Goal: Information Seeking & Learning: Learn about a topic

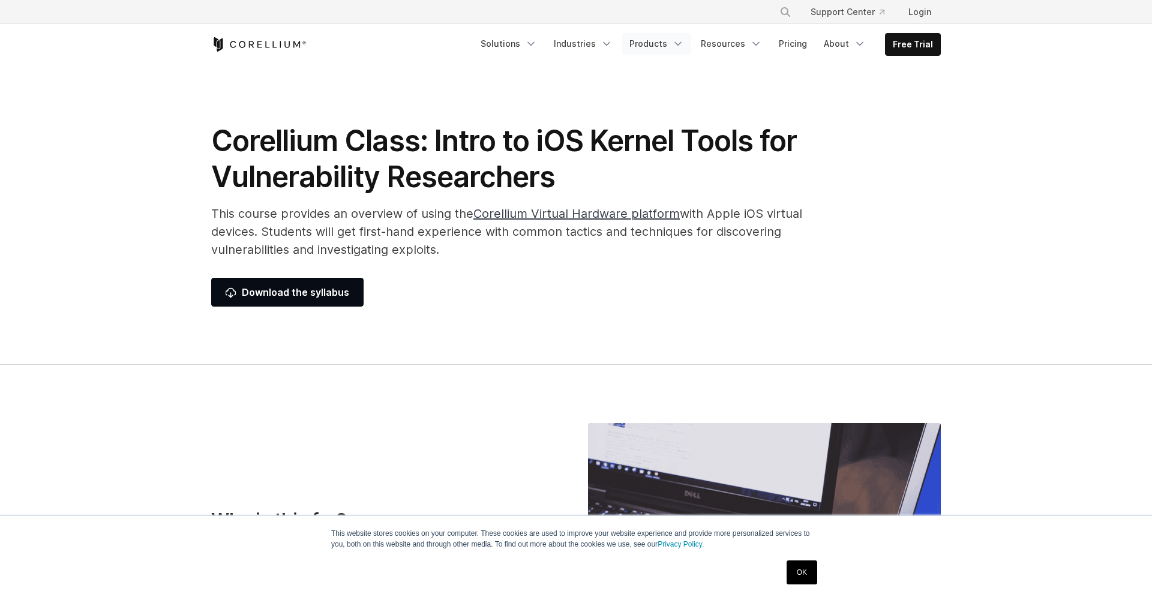
click at [638, 43] on link "Products" at bounding box center [656, 44] width 69 height 22
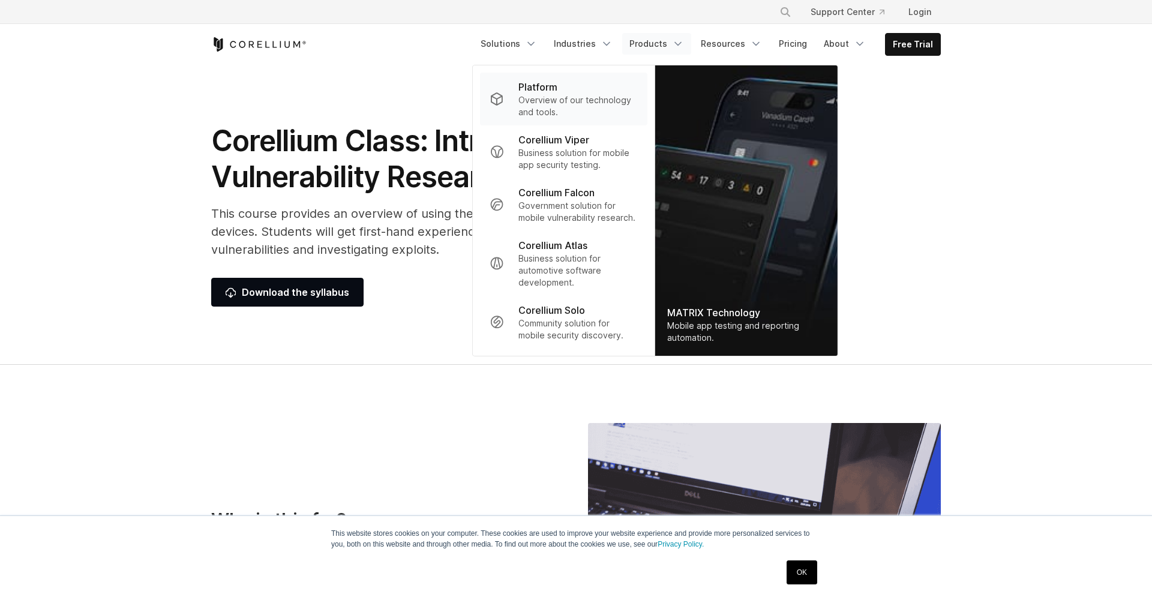
click at [604, 101] on p "Overview of our technology and tools." at bounding box center [577, 106] width 119 height 24
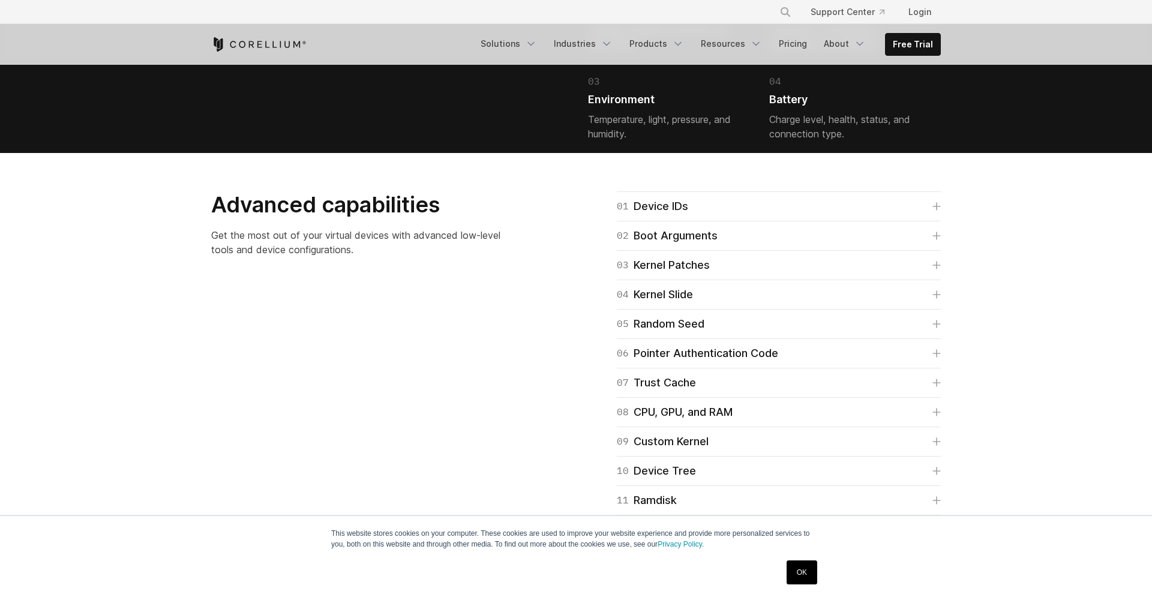
scroll to position [2889, 0]
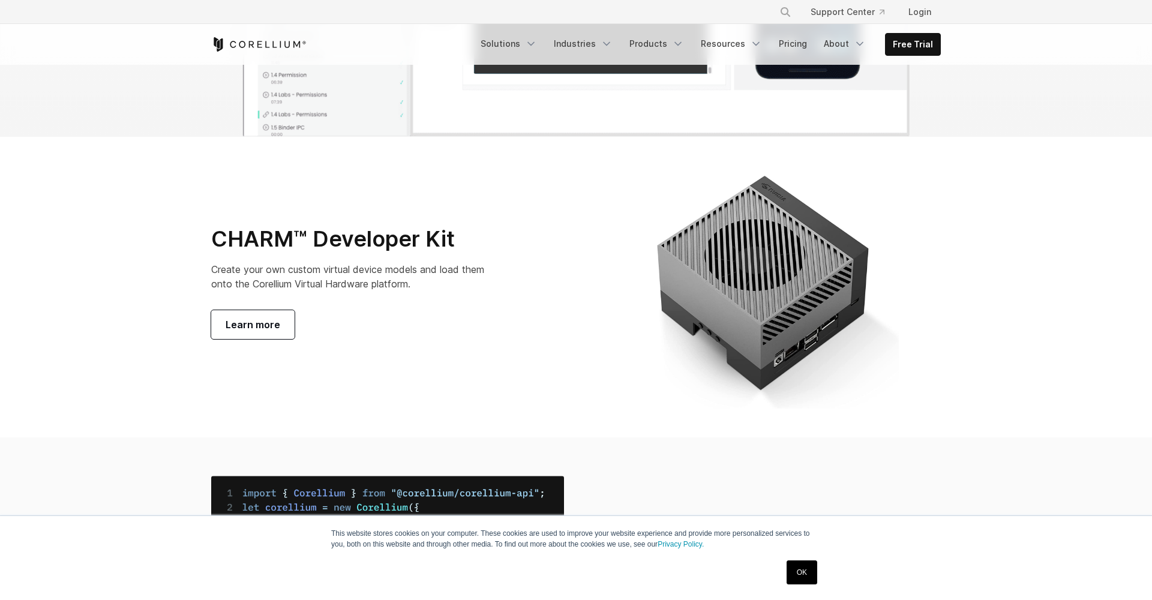
scroll to position [4153, 0]
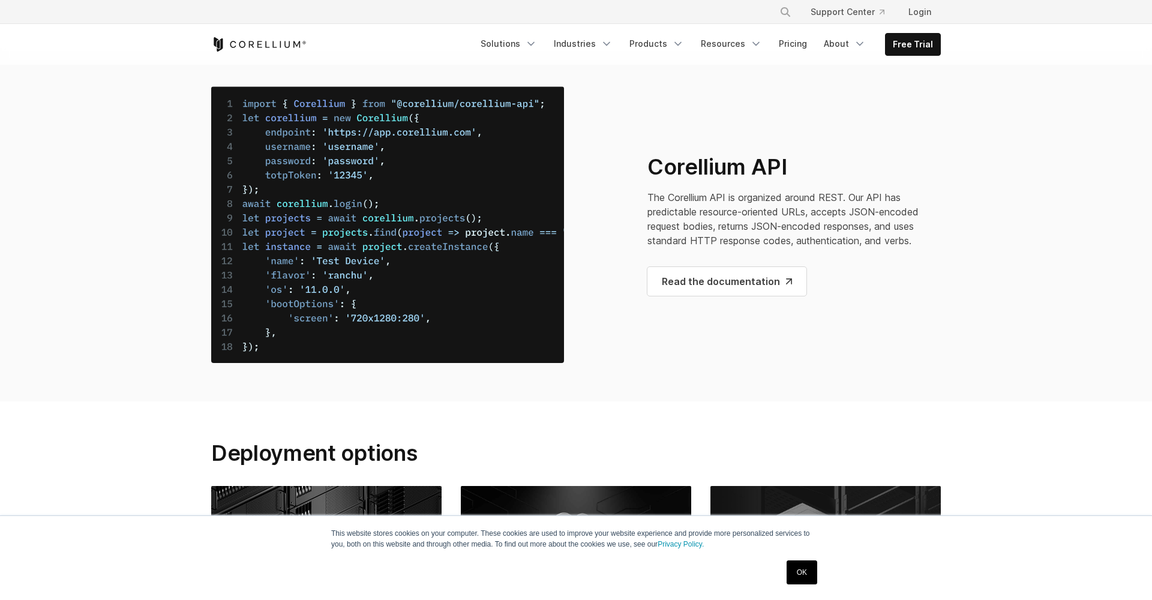
scroll to position [4538, 0]
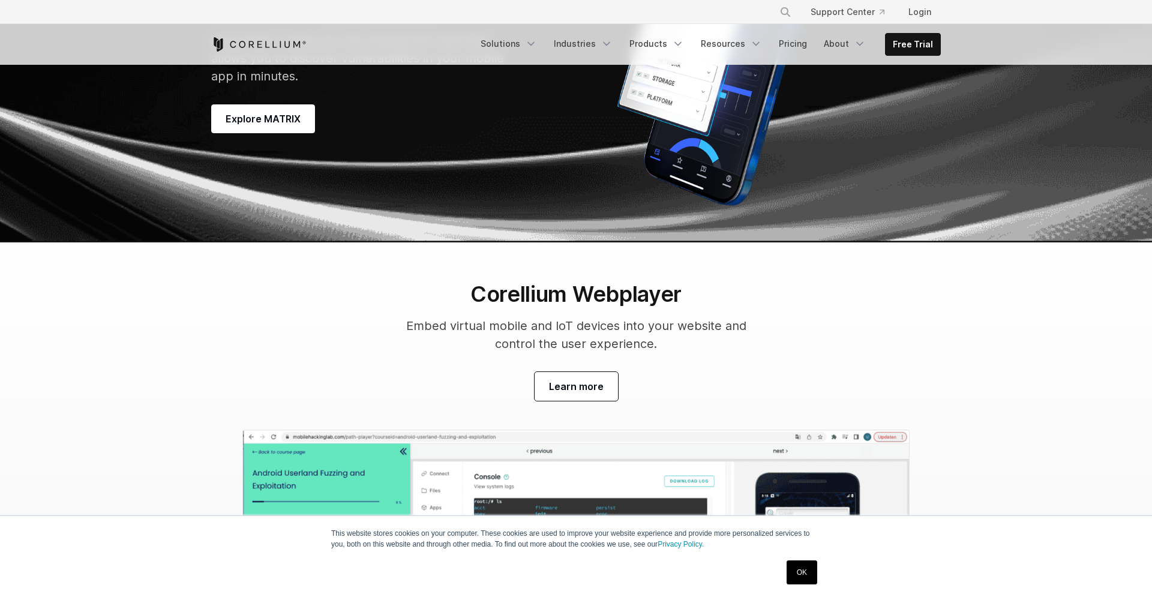
scroll to position [3545, 0]
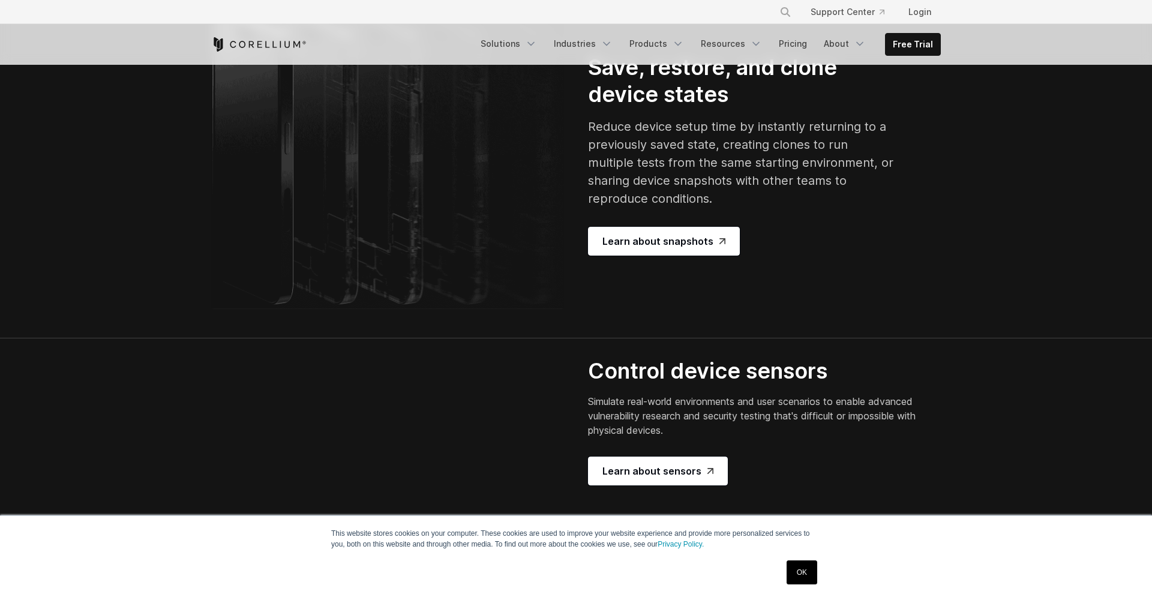
scroll to position [2272, 0]
